Goal: Information Seeking & Learning: Learn about a topic

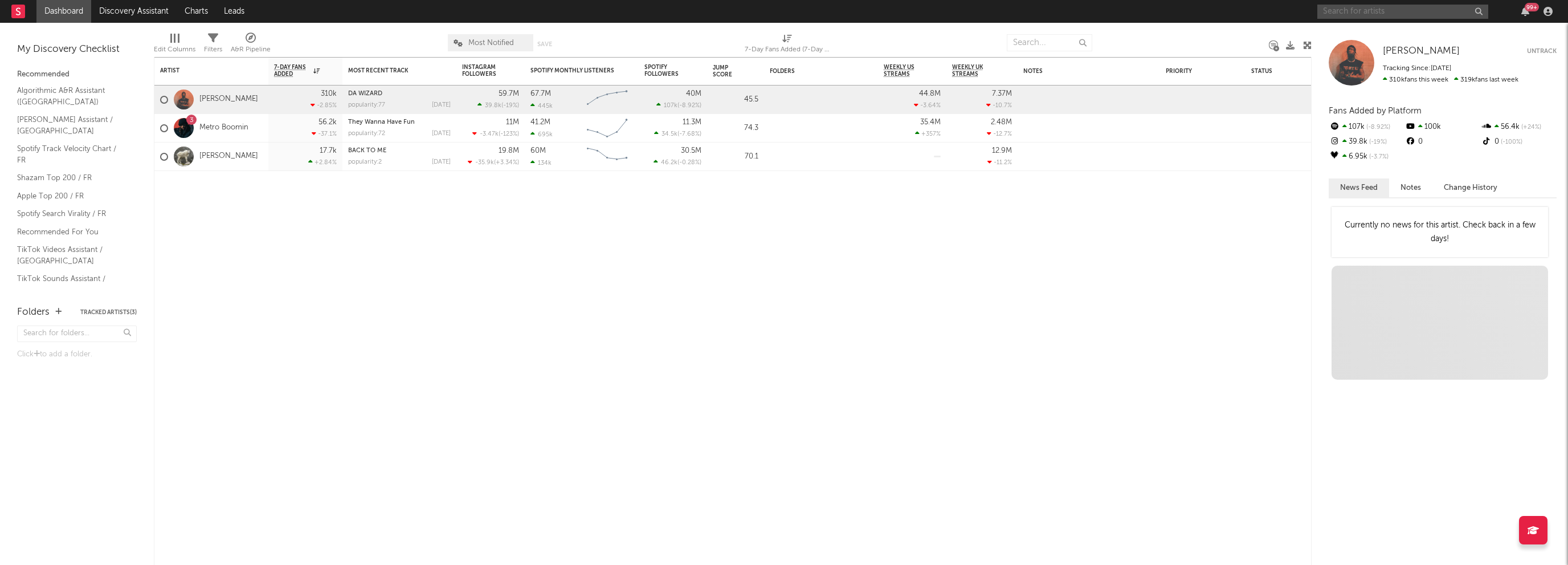
click at [1401, 10] on input "text" at bounding box center [1403, 11] width 171 height 14
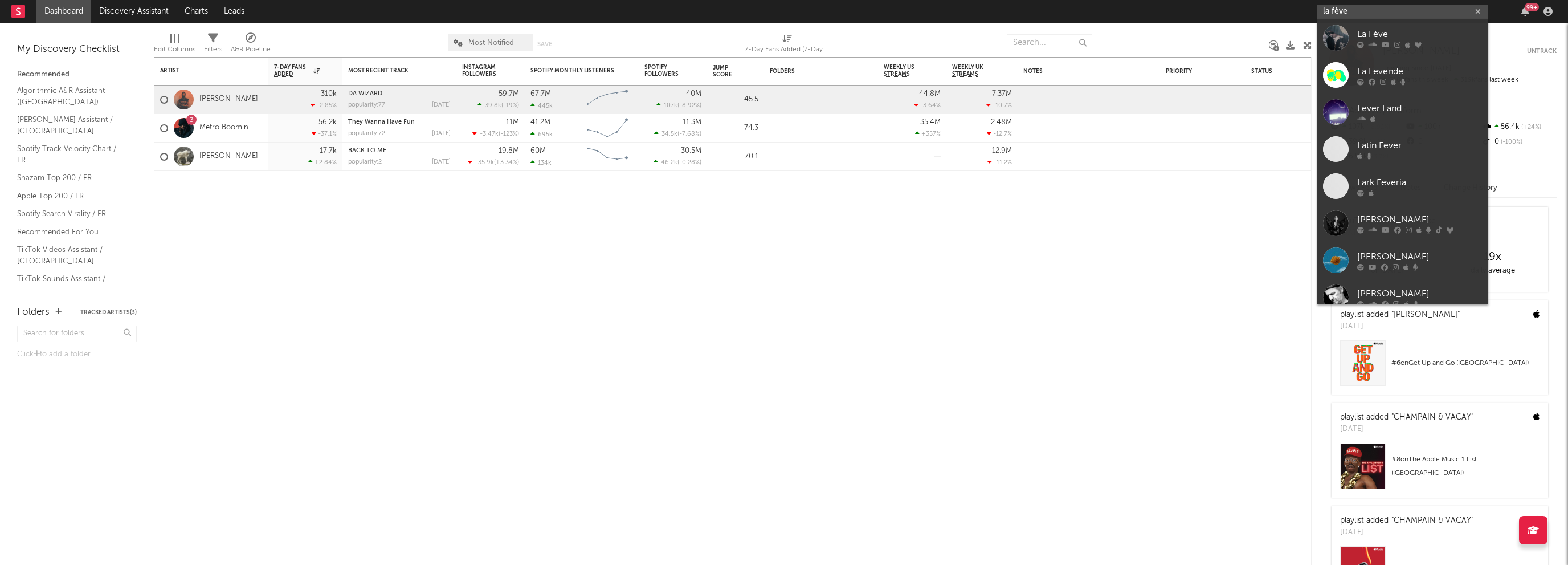
type input "la fève"
click at [1366, 31] on div "La Fève" at bounding box center [1421, 34] width 126 height 14
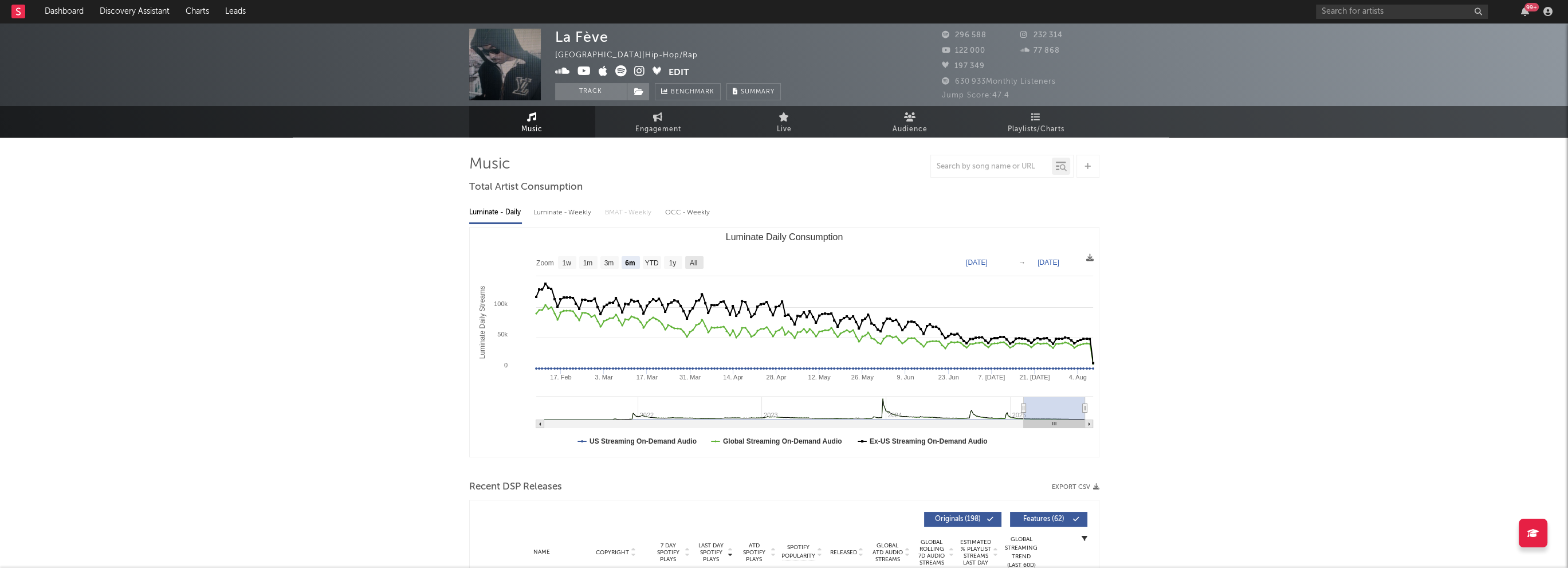
click at [697, 260] on text "All" at bounding box center [692, 262] width 7 height 8
select select "All"
type input "[DATE]"
